Goal: Information Seeking & Learning: Learn about a topic

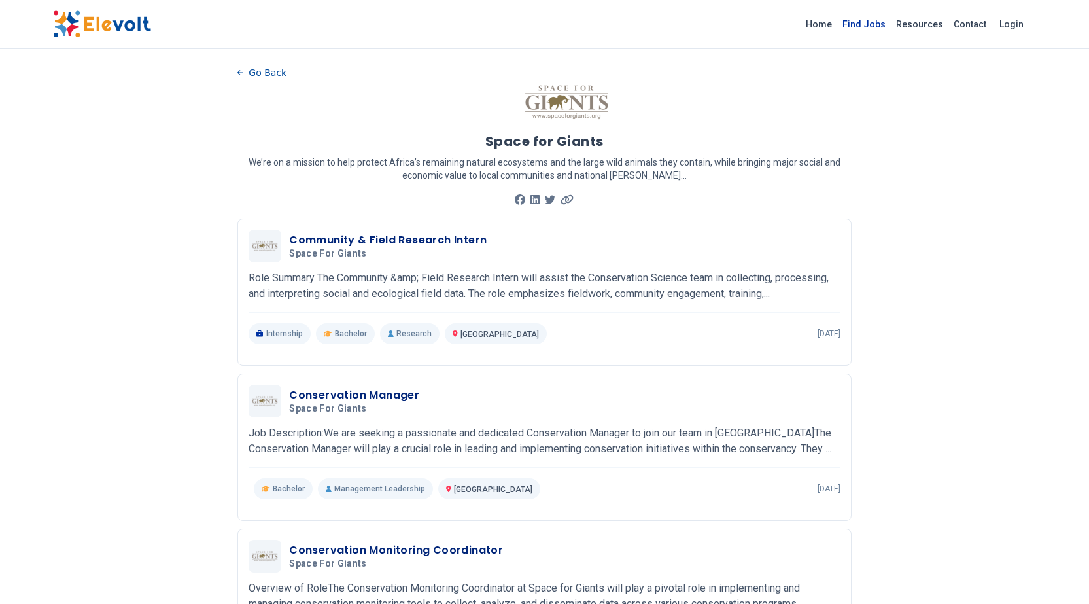
click at [875, 27] on link "Find Jobs" at bounding box center [864, 24] width 54 height 21
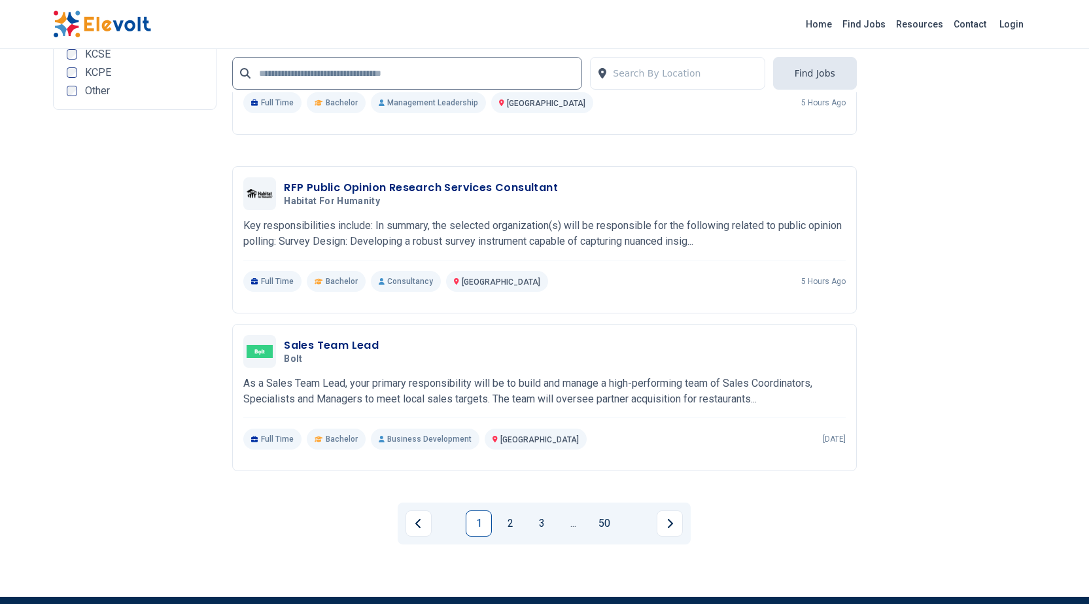
scroll to position [2683, 0]
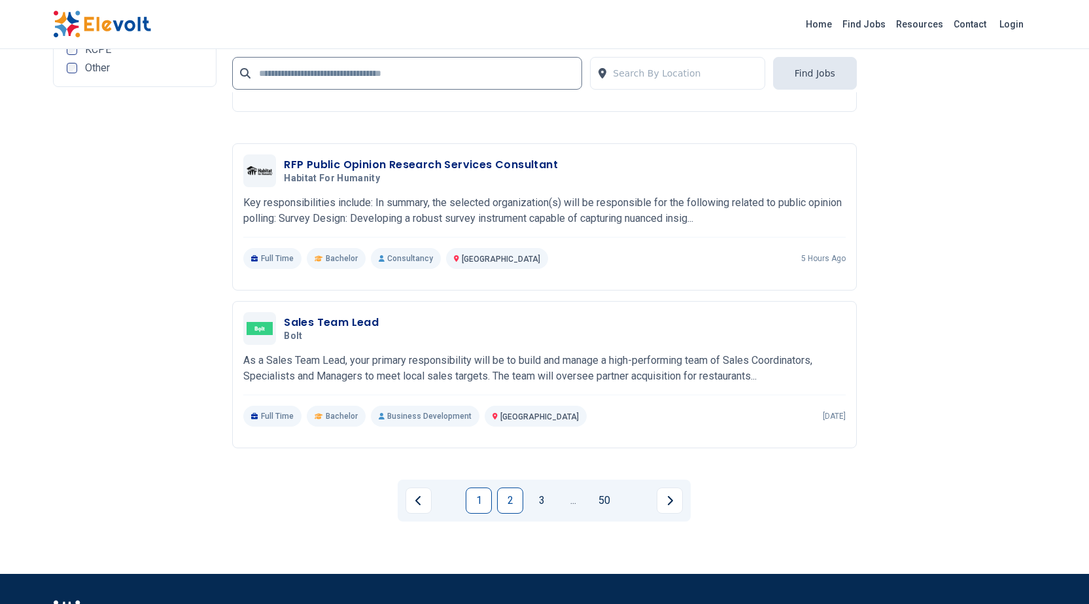
click at [506, 497] on link "2" at bounding box center [510, 500] width 26 height 26
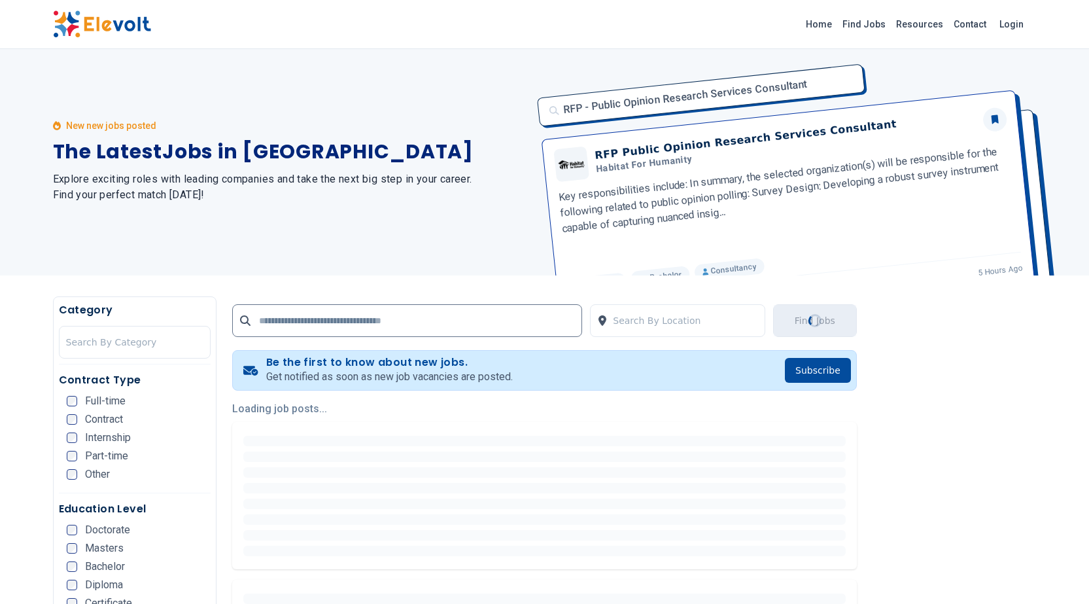
scroll to position [0, 0]
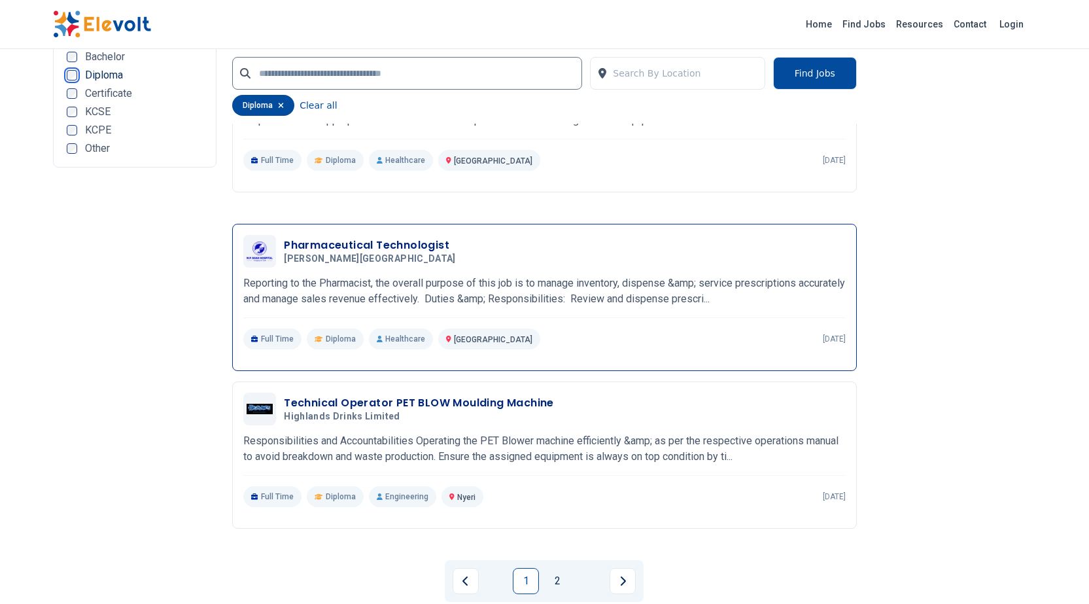
scroll to position [2486, 0]
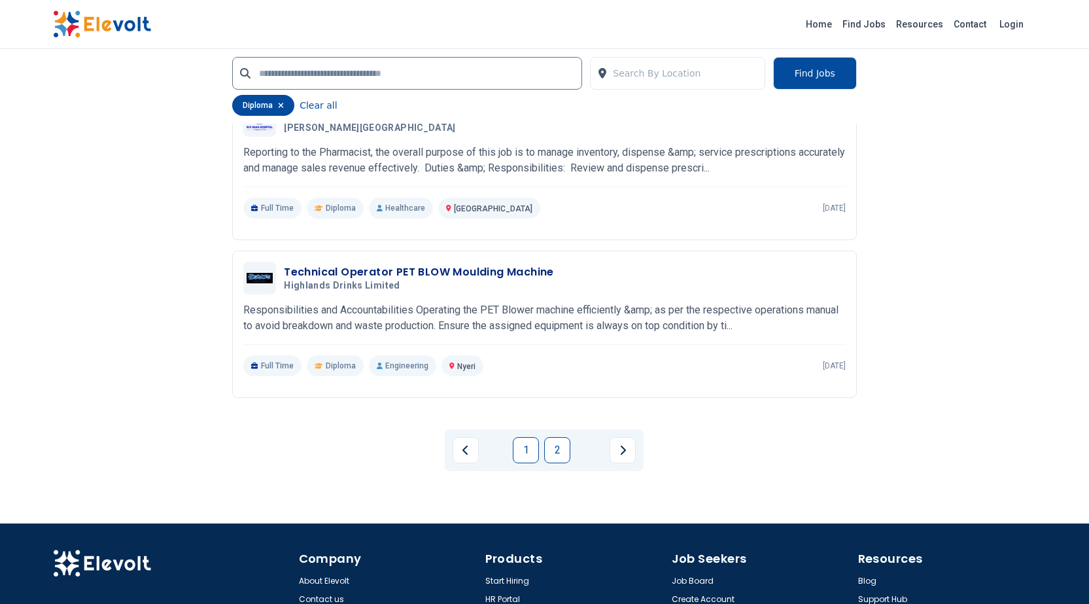
click at [557, 456] on link "2" at bounding box center [557, 450] width 26 height 26
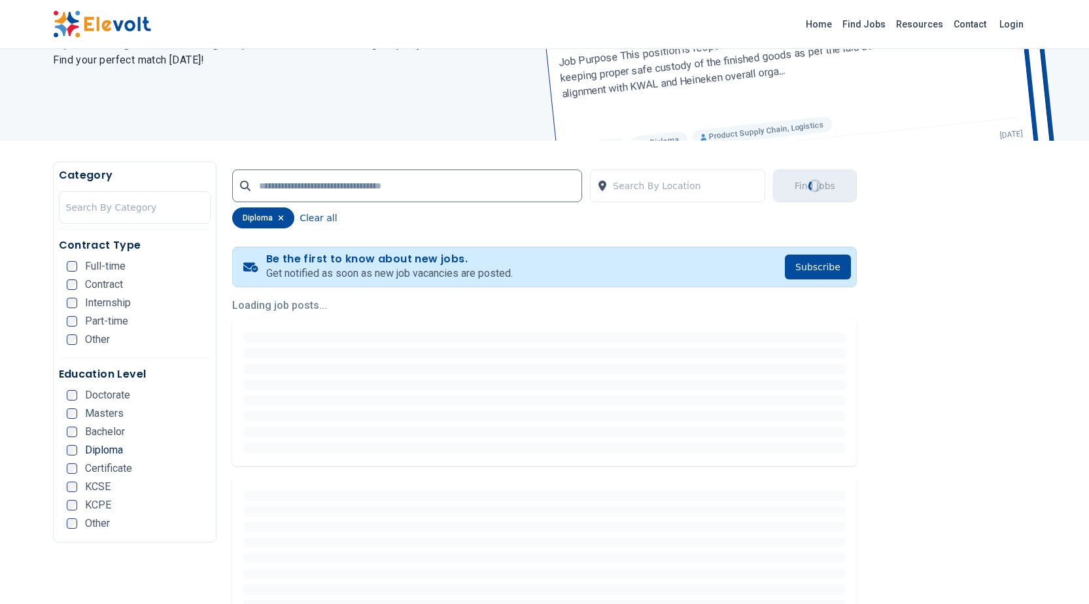
scroll to position [0, 0]
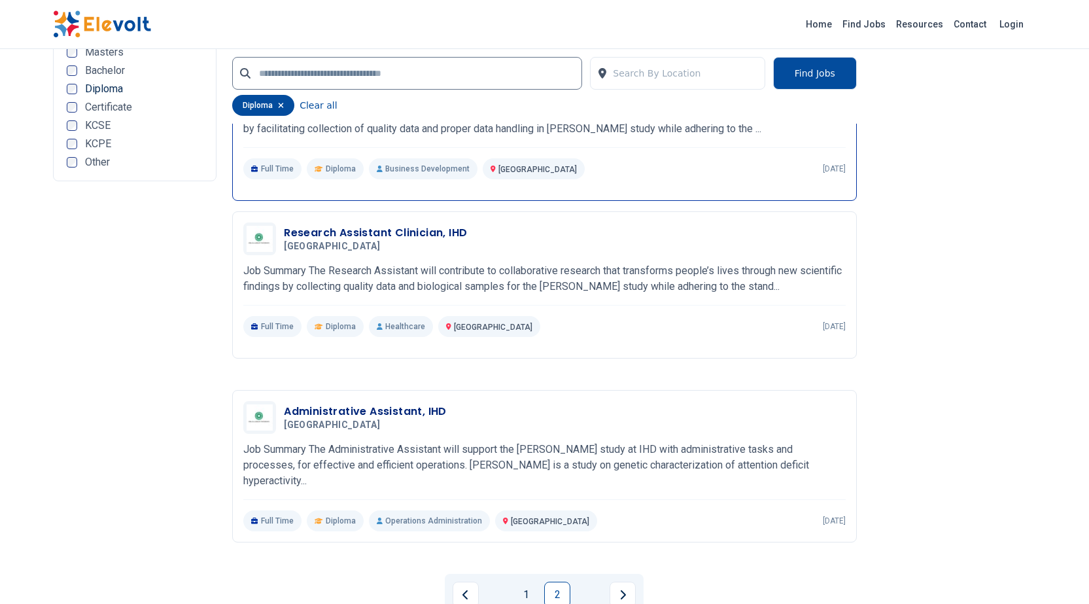
scroll to position [1570, 0]
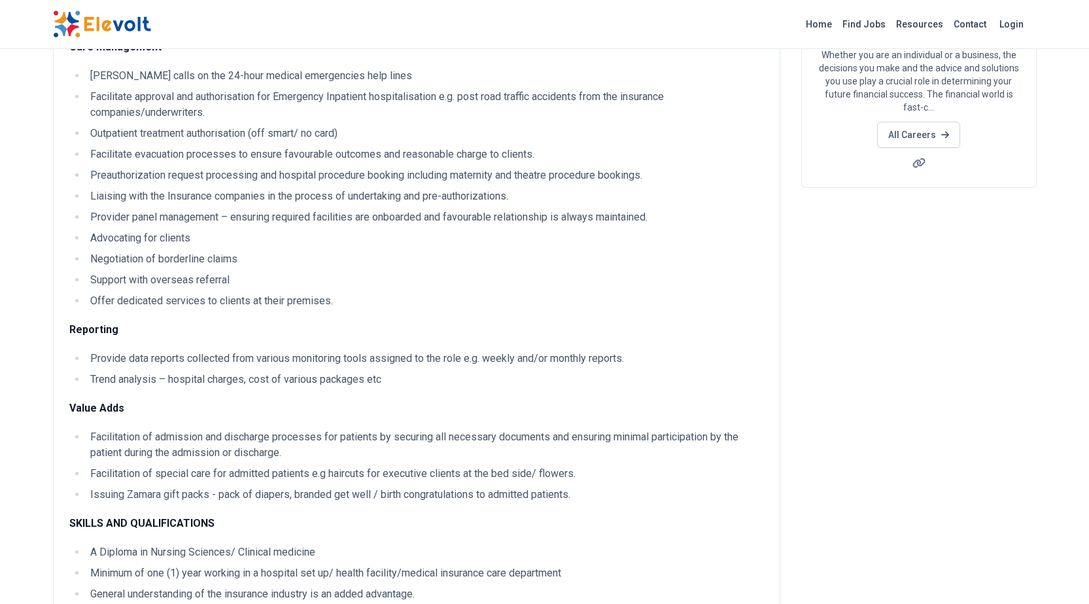
scroll to position [196, 0]
